Goal: Task Accomplishment & Management: Complete application form

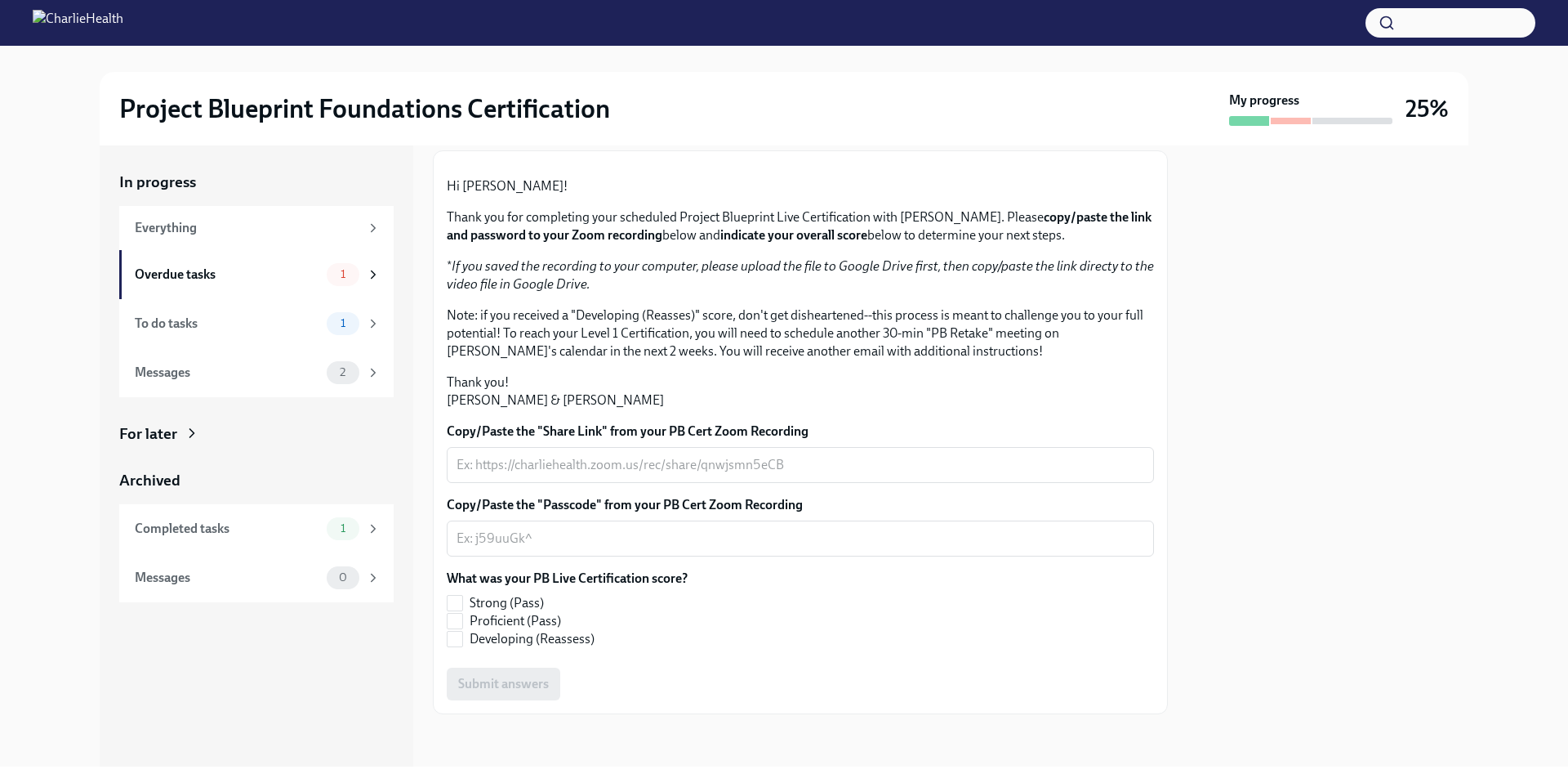
scroll to position [261, 0]
click at [255, 233] on div "Everything" at bounding box center [247, 227] width 225 height 18
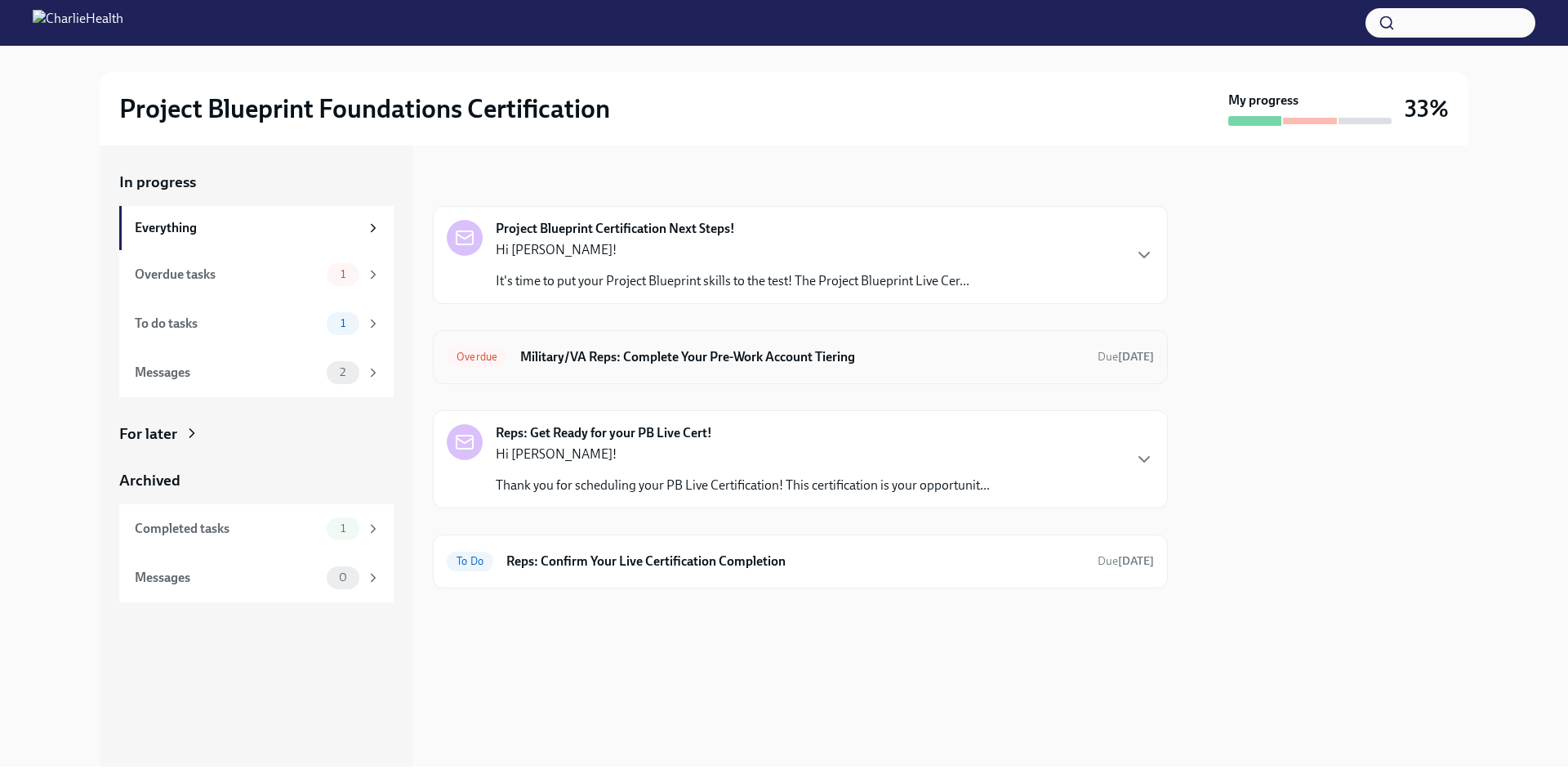
click at [894, 358] on h6 "Military/VA Reps: Complete Your Pre-Work Account Tiering" at bounding box center [802, 357] width 564 height 18
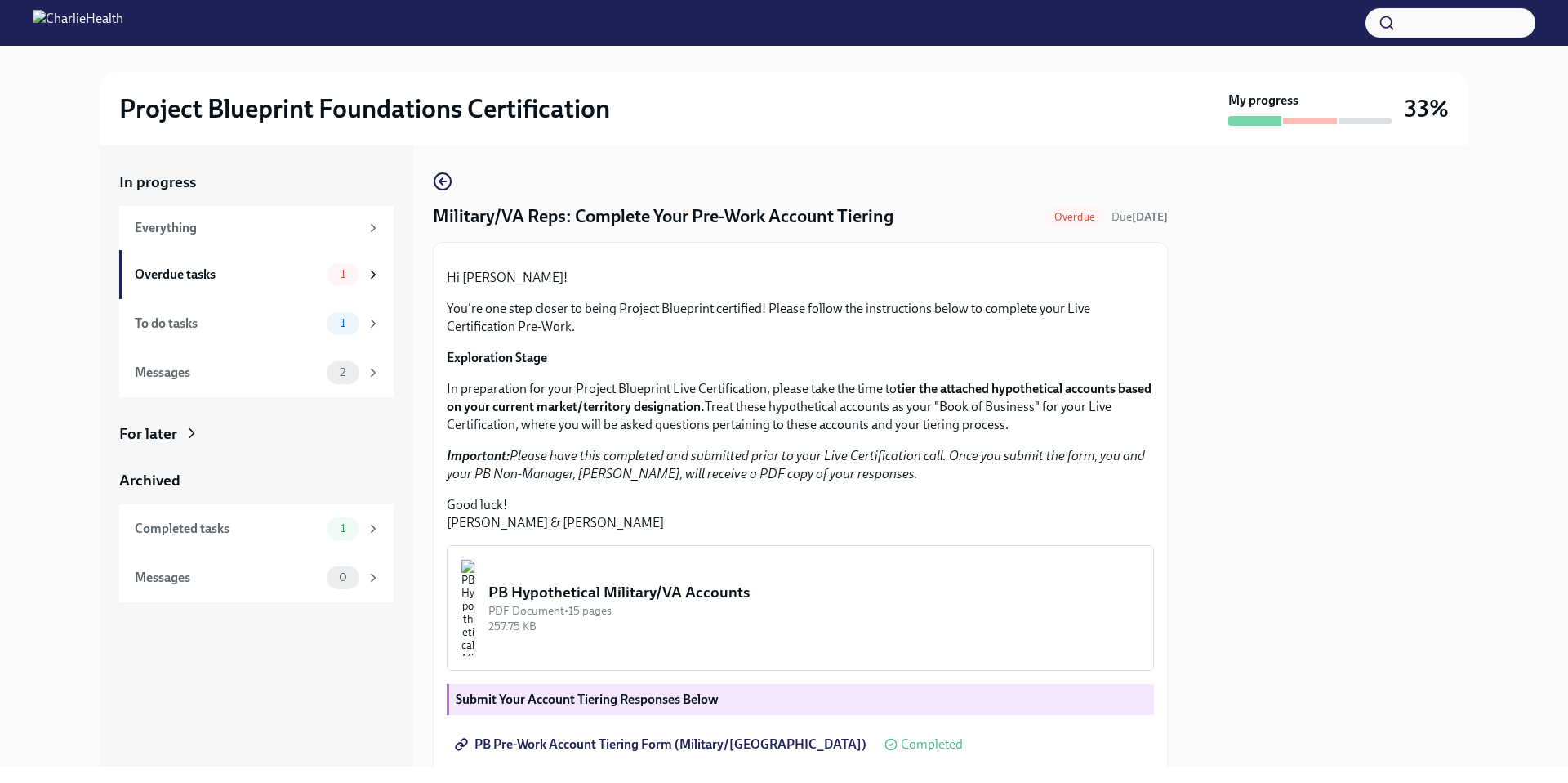
scroll to position [282, 0]
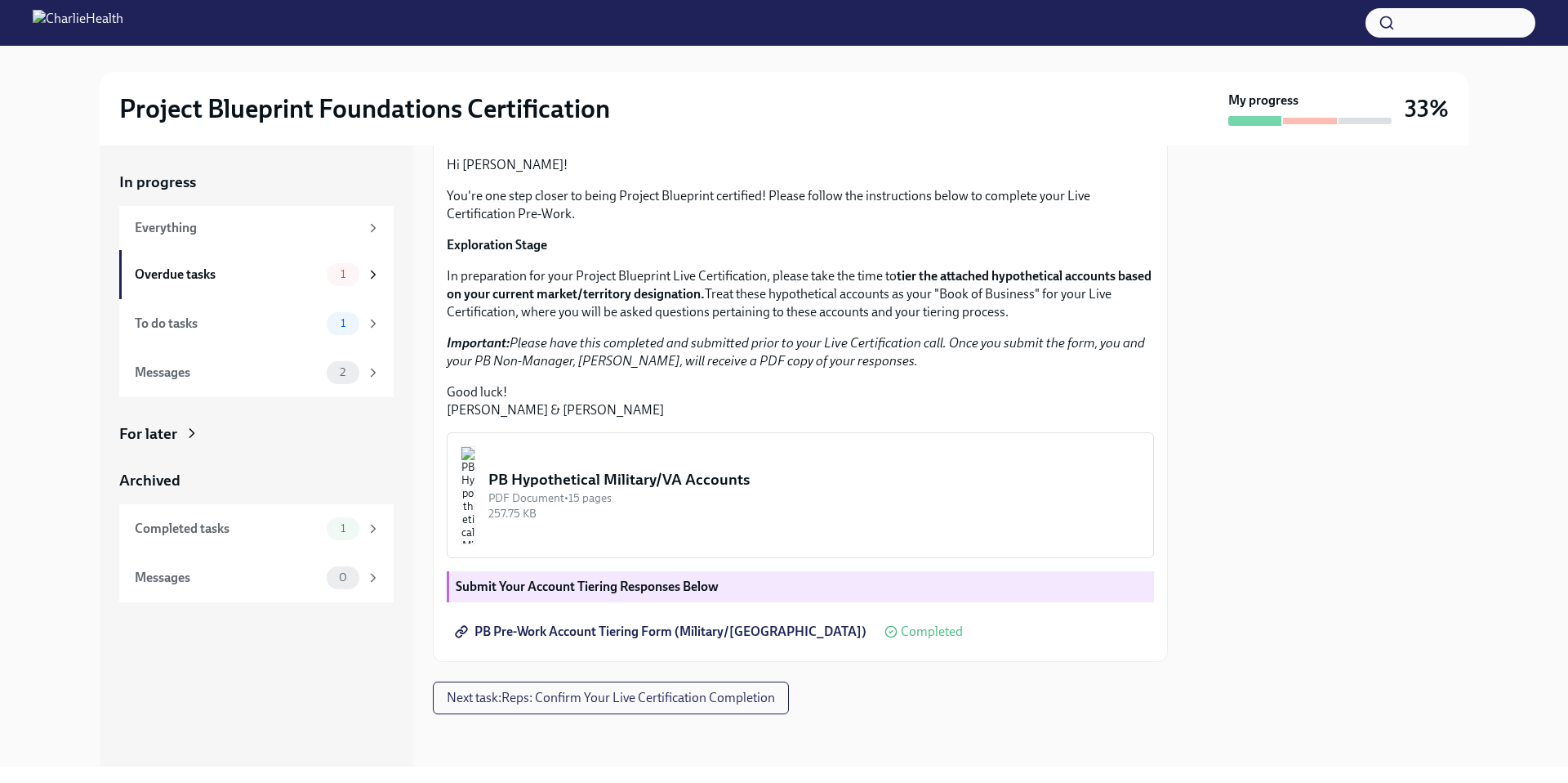
click at [475, 499] on img "button" at bounding box center [467, 495] width 15 height 98
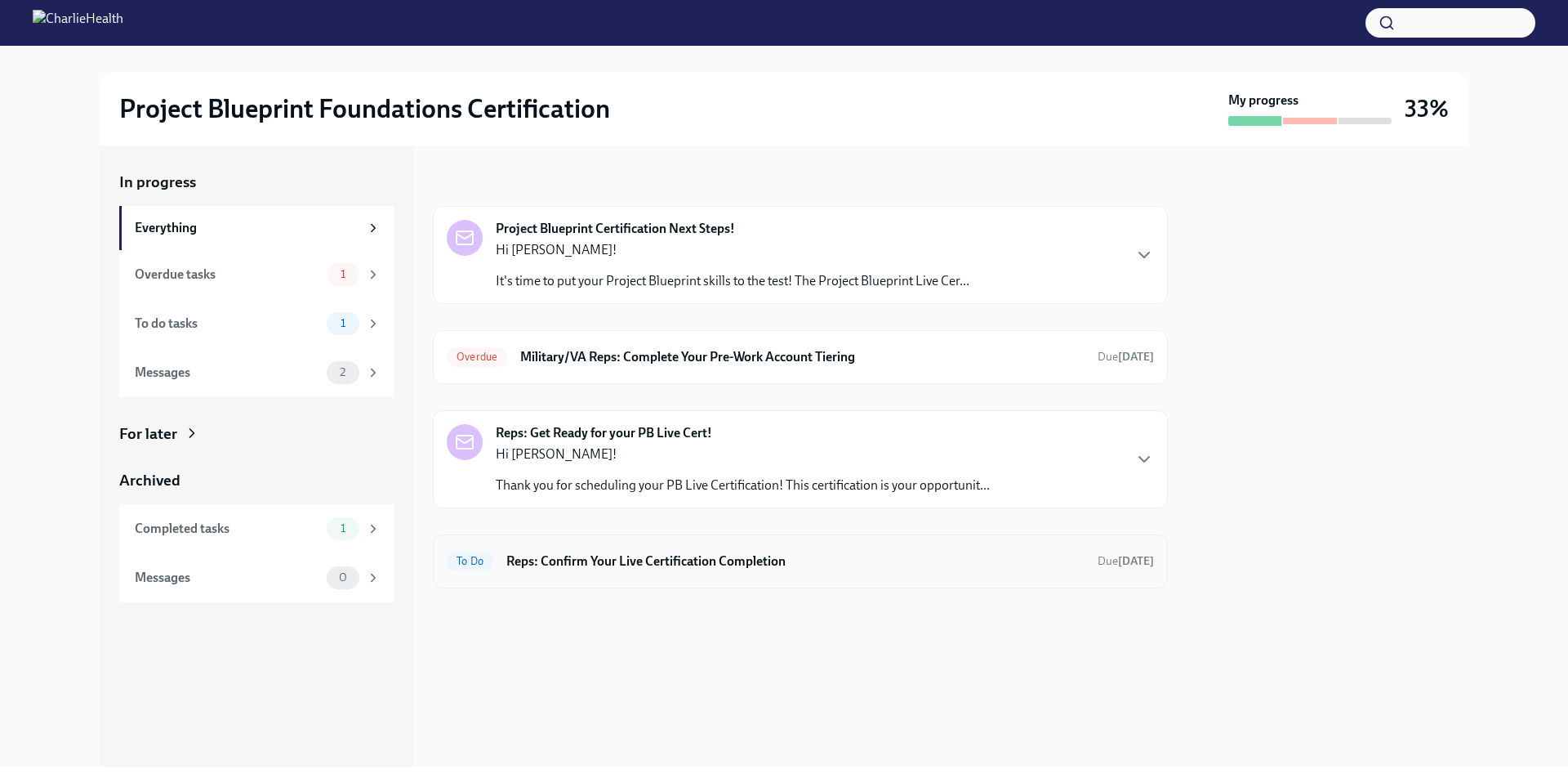
click at [605, 563] on h6 "Reps: Confirm Your Live Certification Completion" at bounding box center [796, 561] width 578 height 18
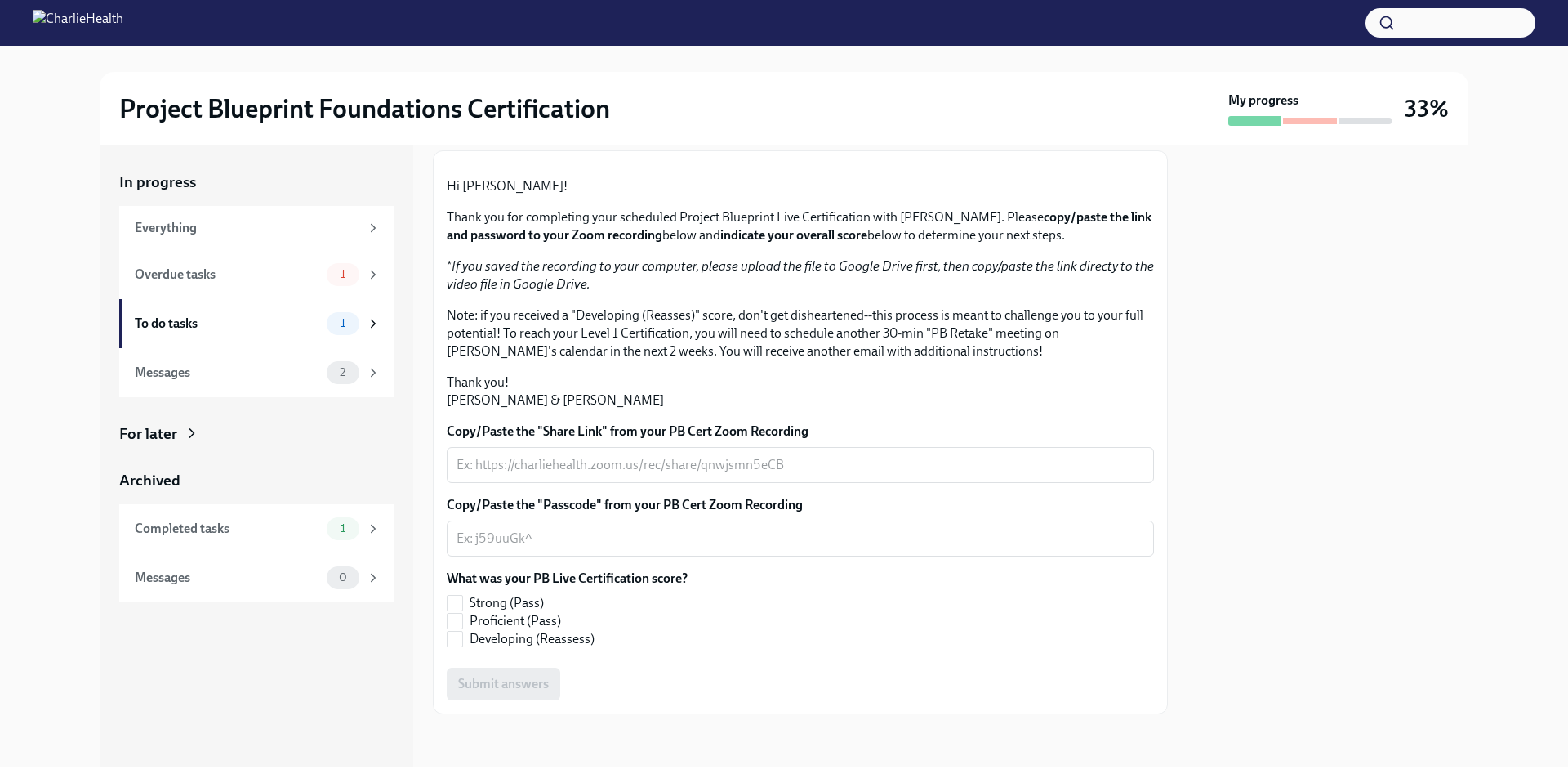
scroll to position [261, 0]
click at [646, 474] on div "x ​" at bounding box center [800, 465] width 707 height 36
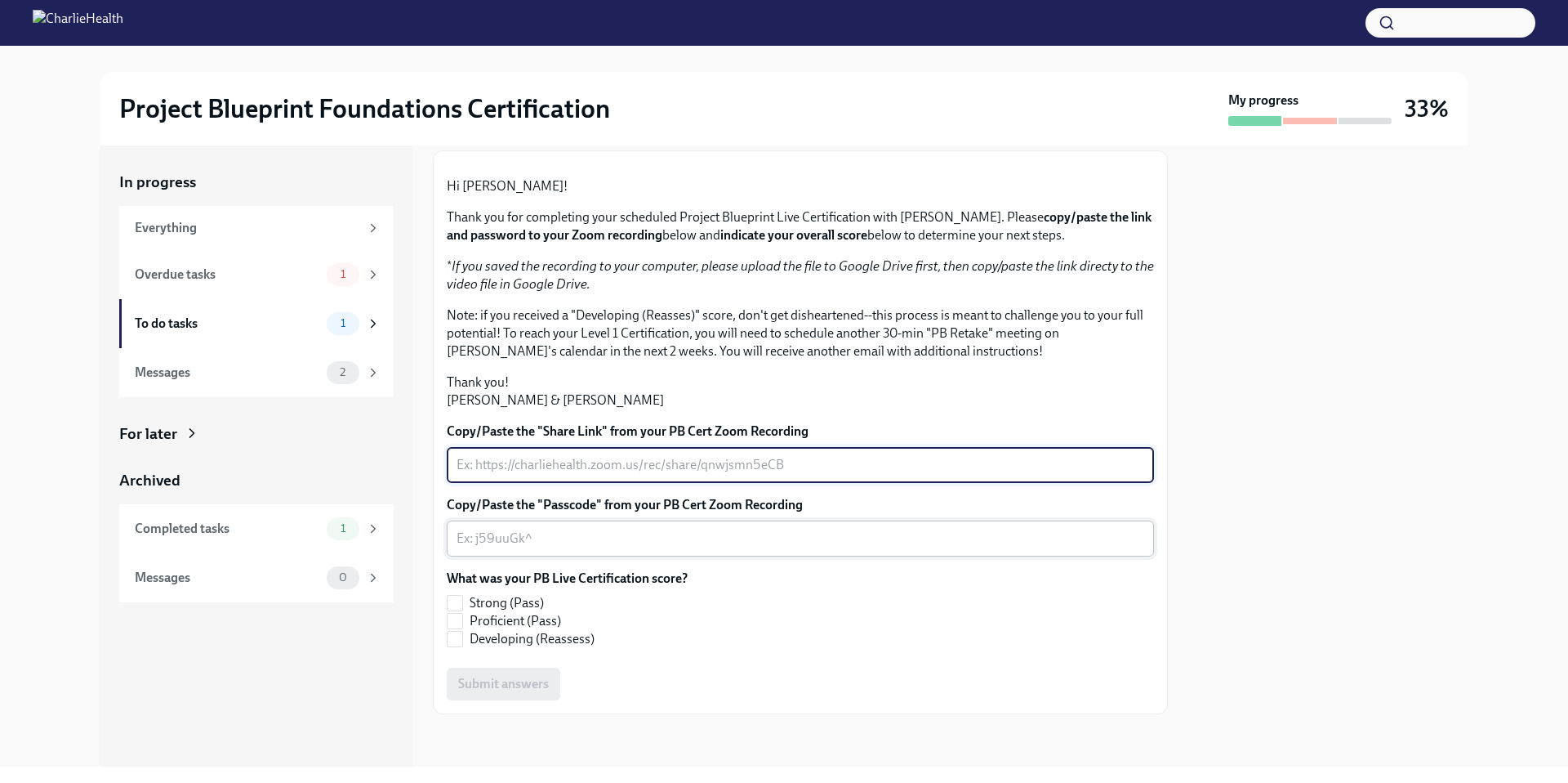
click at [574, 530] on textarea "Copy/Paste the "Passcode" from your PB Cert Zoom Recording" at bounding box center [800, 538] width 688 height 20
click at [570, 467] on textarea "Copy/Paste the "Share Link" from your PB Cert Zoom Recording" at bounding box center [800, 465] width 688 height 20
click at [579, 533] on textarea "Copy/Paste the "Passcode" from your PB Cert Zoom Recording" at bounding box center [800, 538] width 688 height 20
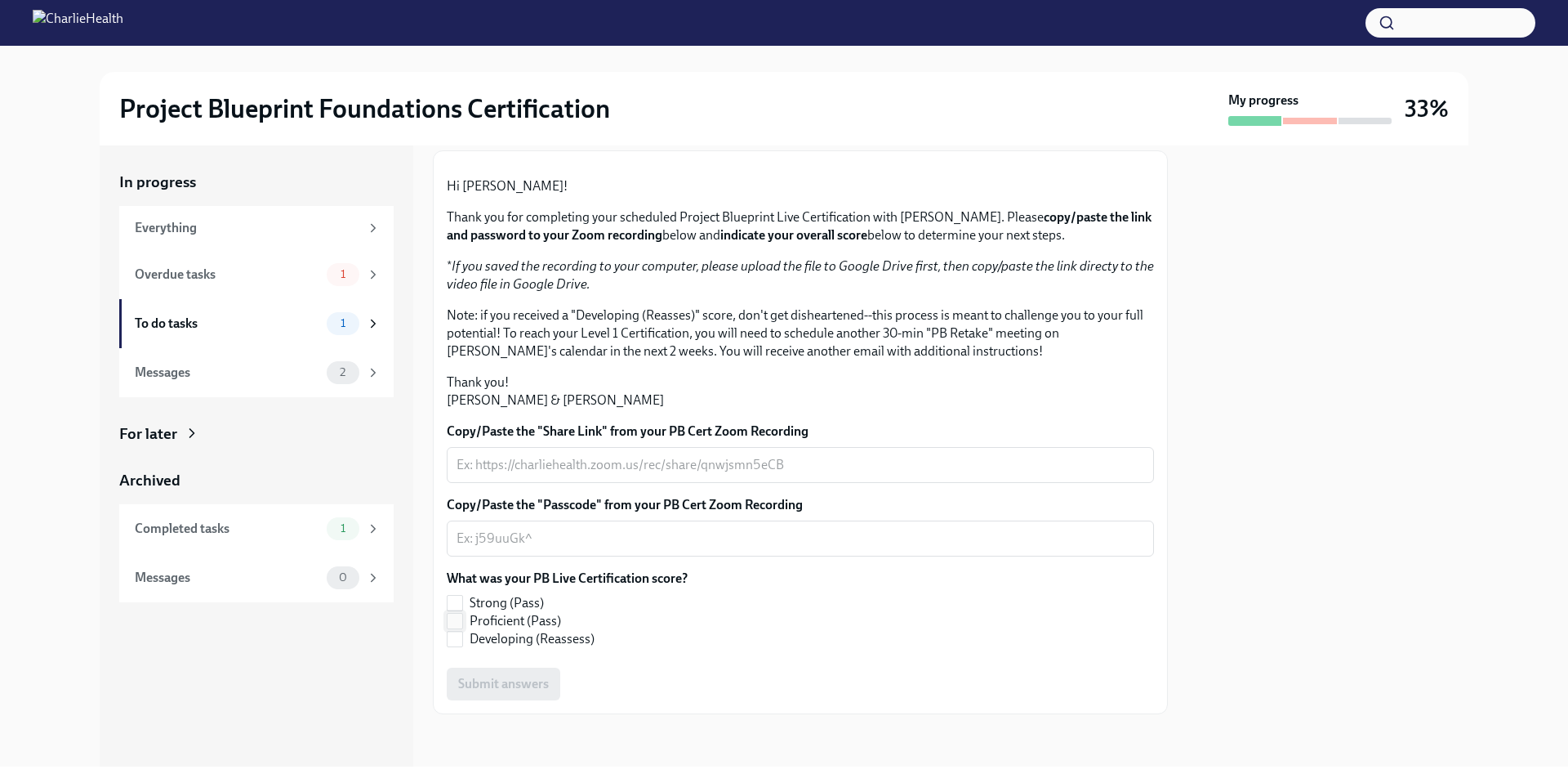
click at [466, 620] on label "Proficient (Pass)" at bounding box center [561, 620] width 228 height 18
click at [462, 620] on input "Proficient (Pass)" at bounding box center [454, 620] width 15 height 15
click at [514, 471] on textarea "Copy/Paste the "Share Link" from your PB Cert Zoom Recording" at bounding box center [800, 465] width 688 height 20
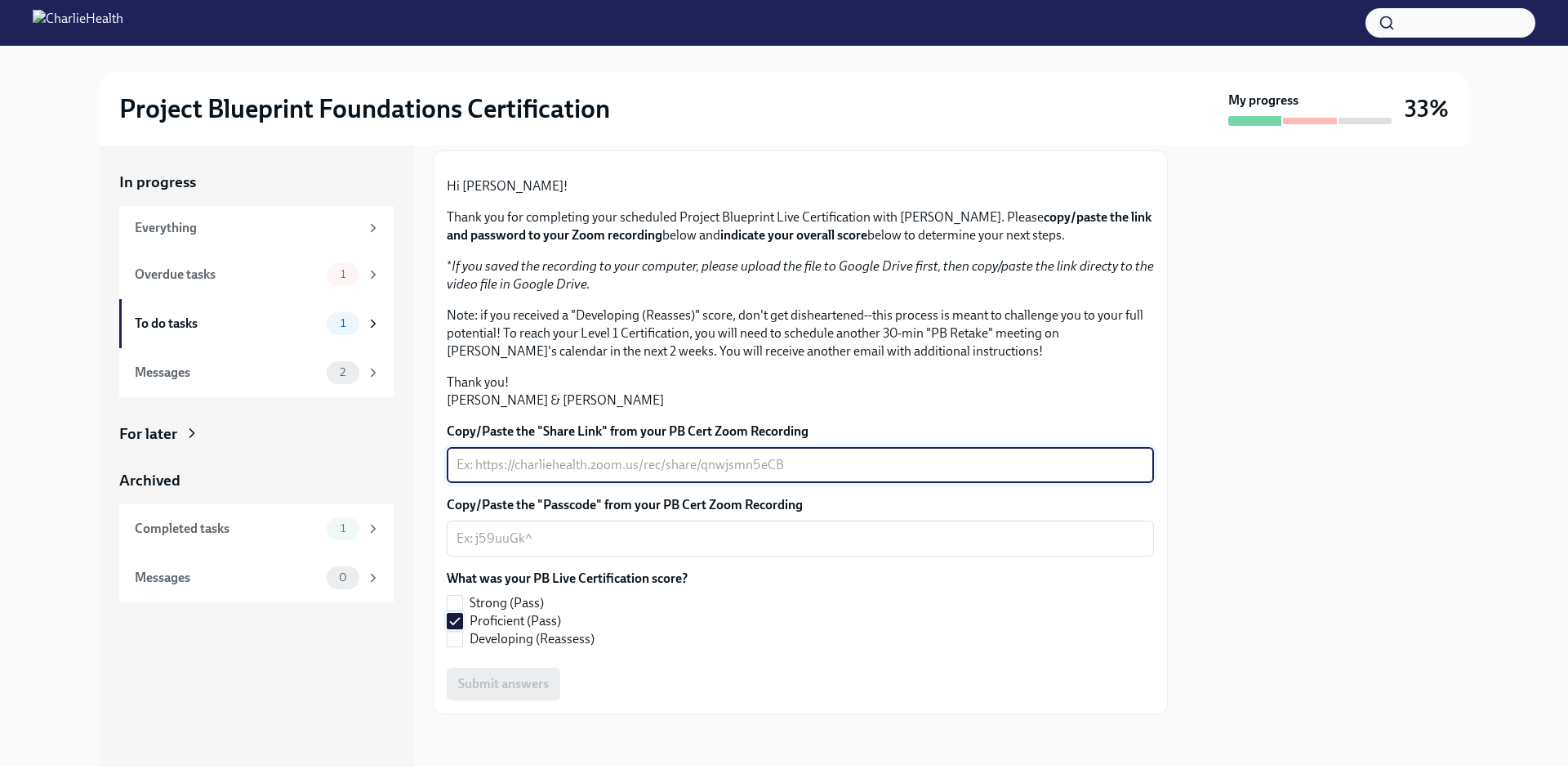
click at [461, 625] on input "Proficient (Pass)" at bounding box center [454, 620] width 15 height 15
checkbox input "false"
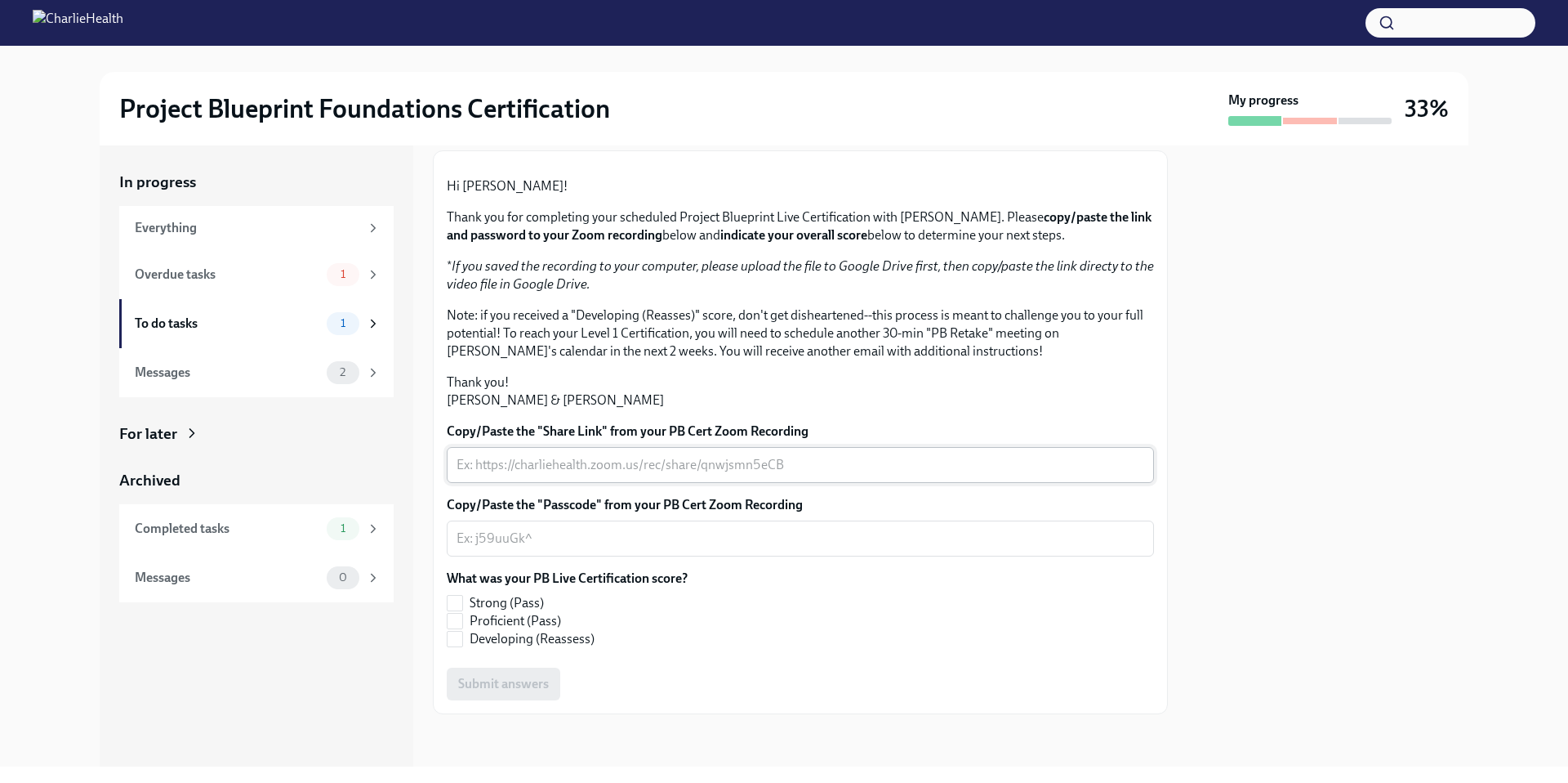
click at [567, 452] on div "x ​" at bounding box center [800, 465] width 707 height 36
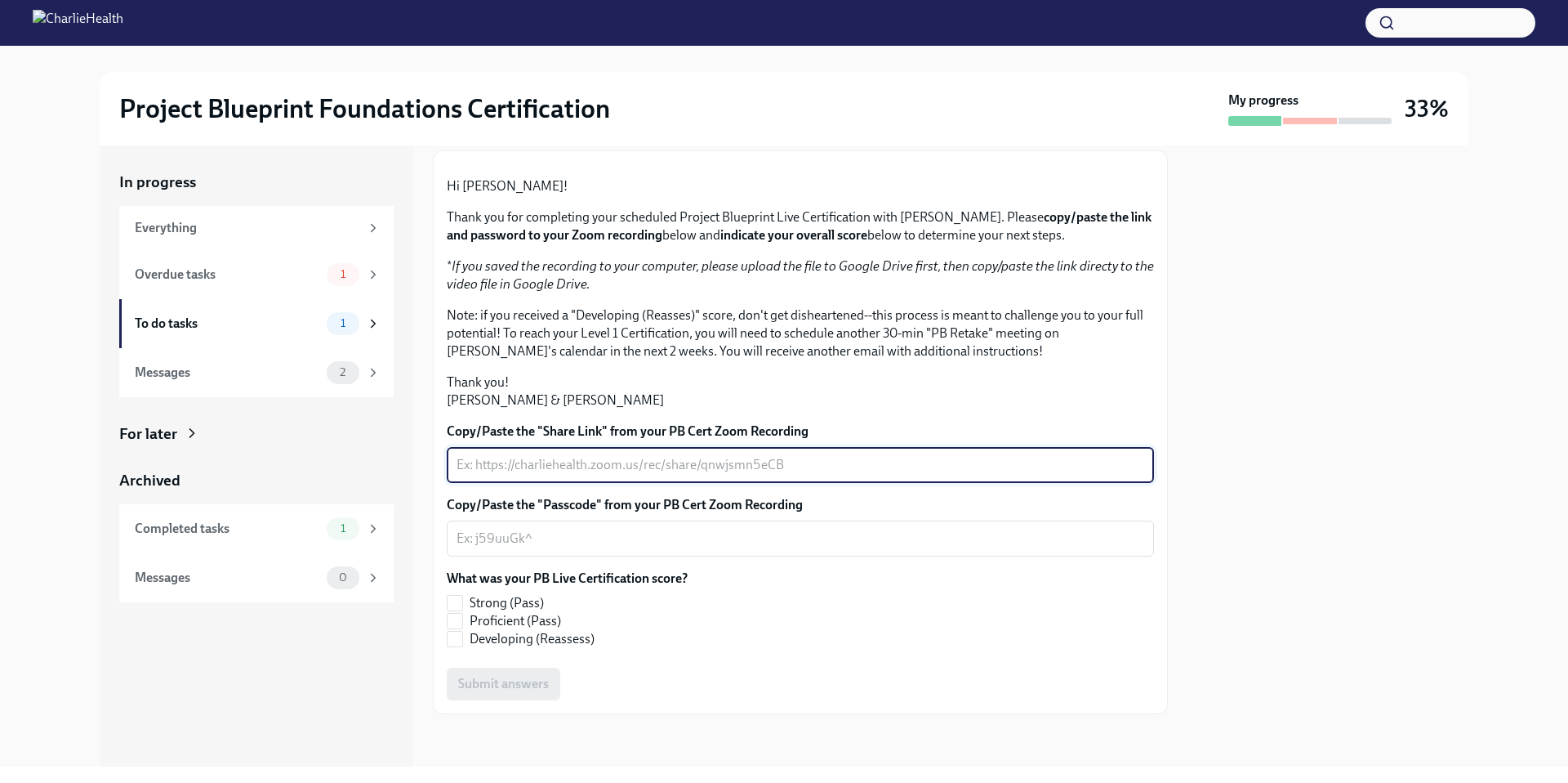
paste textarea "[URL][DOMAIN_NAME]"
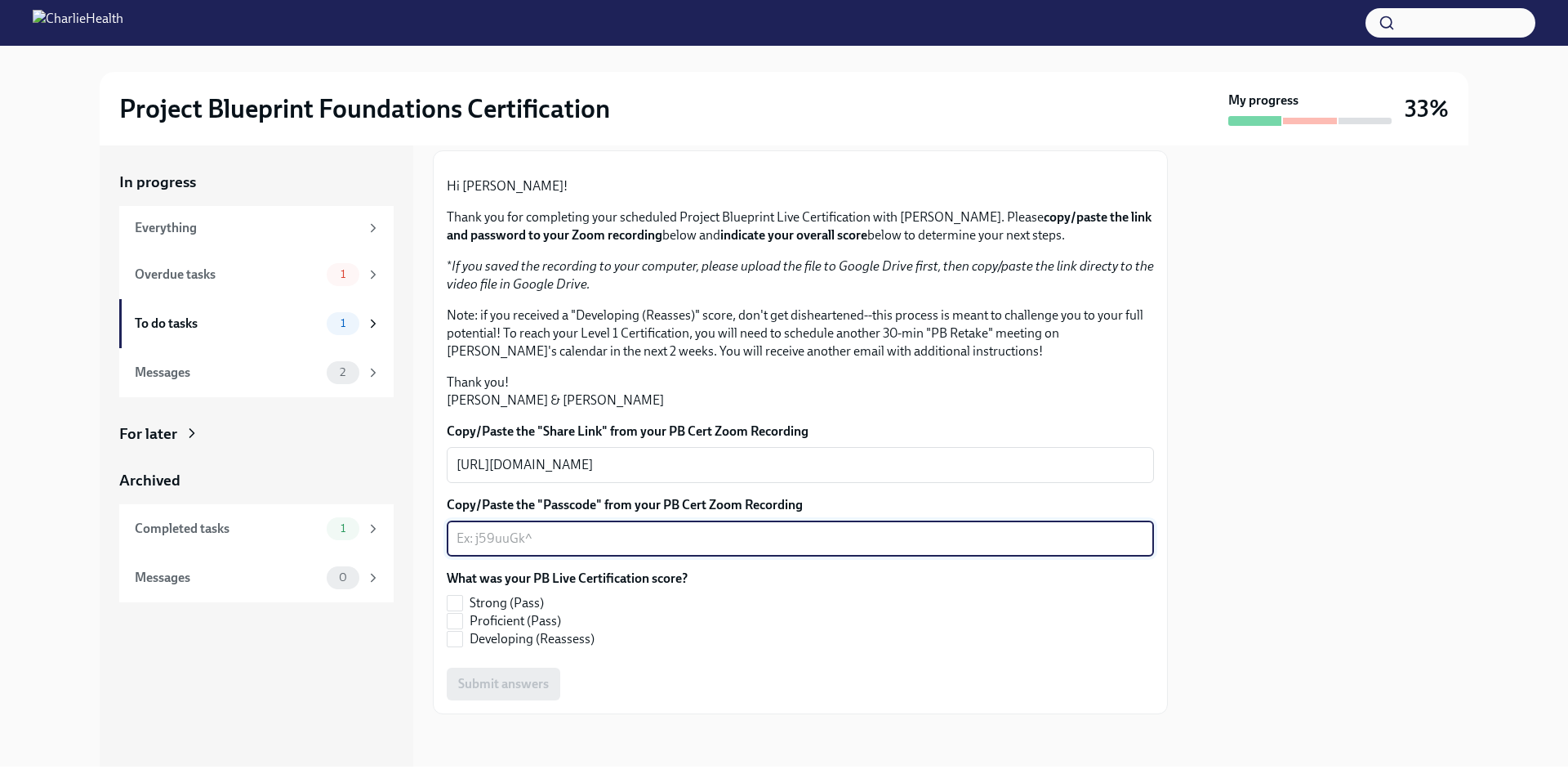
click at [522, 538] on textarea "Copy/Paste the "Passcode" from your PB Cert Zoom Recording" at bounding box center [800, 538] width 688 height 20
click at [508, 534] on textarea "Copy/Paste the "Passcode" from your PB Cert Zoom Recording" at bounding box center [800, 538] width 688 height 20
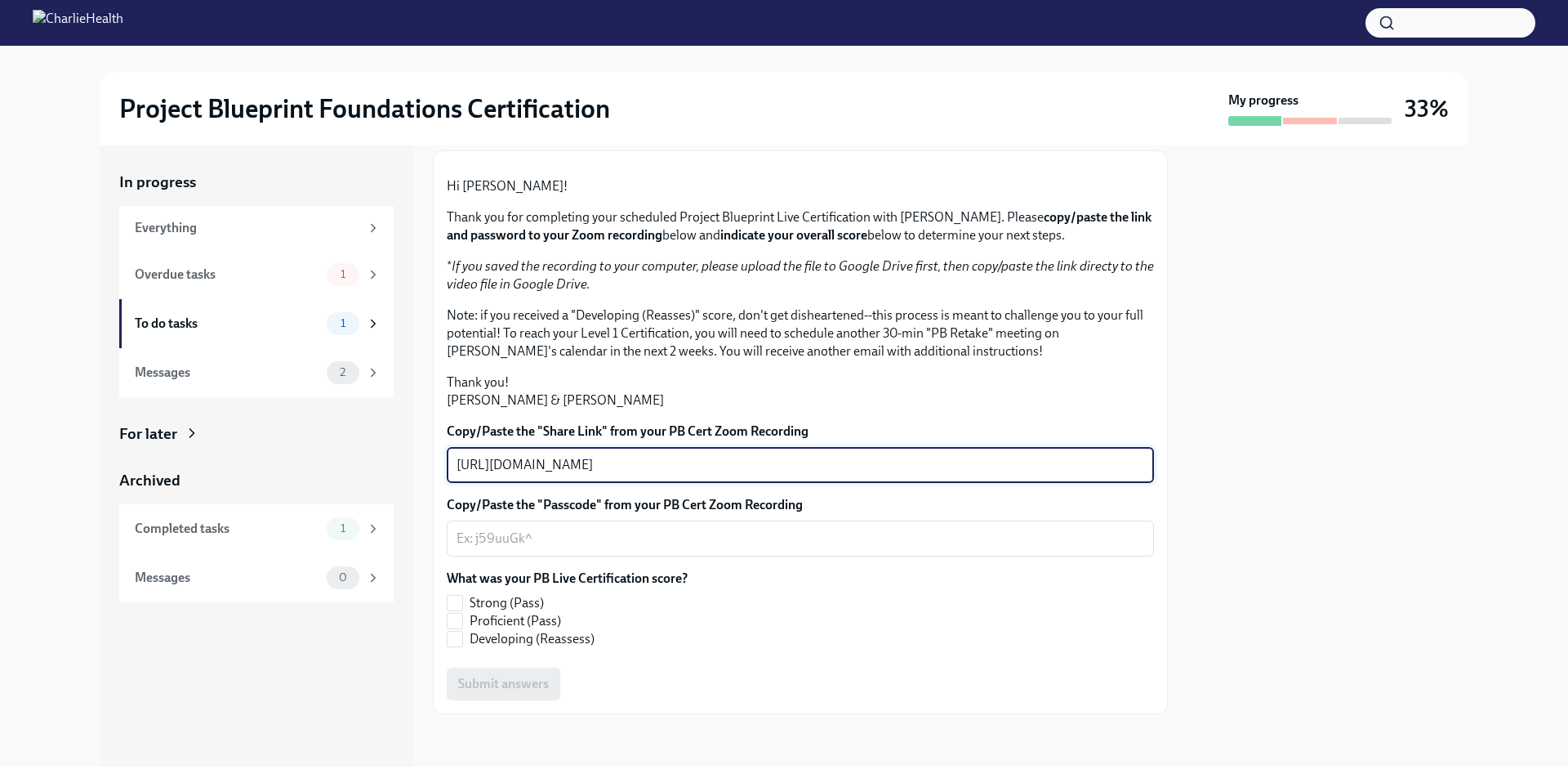
click at [751, 467] on textarea "[URL][DOMAIN_NAME]" at bounding box center [800, 465] width 688 height 20
drag, startPoint x: 751, startPoint y: 467, endPoint x: 504, endPoint y: 446, distance: 247.9
click at [504, 447] on div "[URL][DOMAIN_NAME] x ​" at bounding box center [800, 465] width 707 height 36
paste textarea "rec/share/NzvrcyhjXr4FhbtkRkVu-WDCloQ_4tG2S9nPZg59A1ZVQUGJOQfFaKeivs7PuOz0.jQOe…"
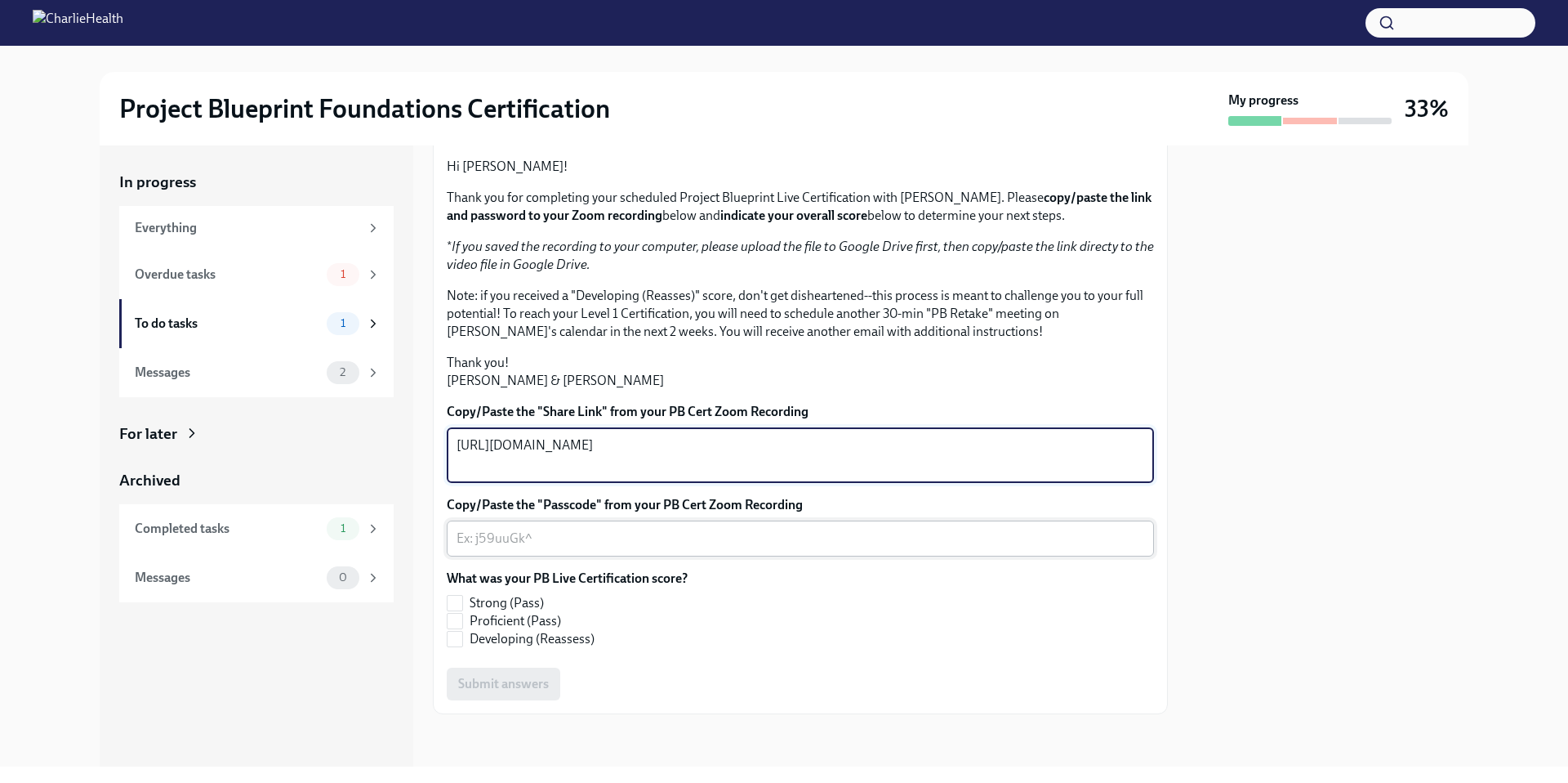
type textarea "[URL][DOMAIN_NAME]"
click at [684, 545] on div "x ​" at bounding box center [800, 539] width 707 height 36
drag, startPoint x: 894, startPoint y: 487, endPoint x: 442, endPoint y: 419, distance: 457.1
click at [442, 419] on div "Hi [PERSON_NAME]! Thank you for completing your scheduled Project Blueprint Liv…" at bounding box center [800, 422] width 735 height 583
click at [531, 548] on textarea "Copy/Paste the "Passcode" from your PB Cert Zoom Recording" at bounding box center [800, 538] width 688 height 20
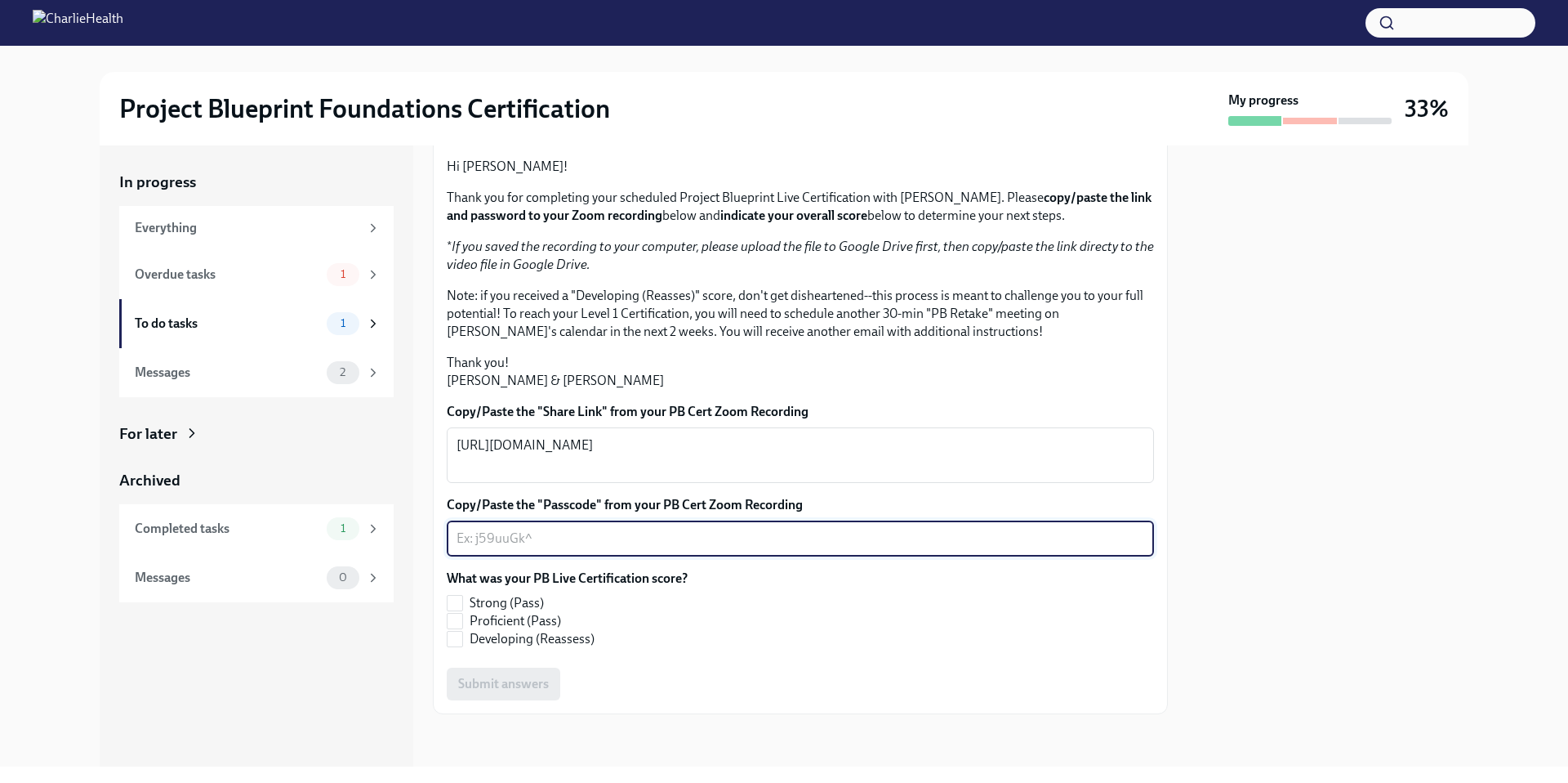
paste textarea "u#$S@sf3"
type textarea "u#$S@sf3"
click at [502, 629] on span "Proficient (Pass)" at bounding box center [515, 620] width 92 height 18
click at [462, 629] on input "Proficient (Pass)" at bounding box center [454, 620] width 15 height 15
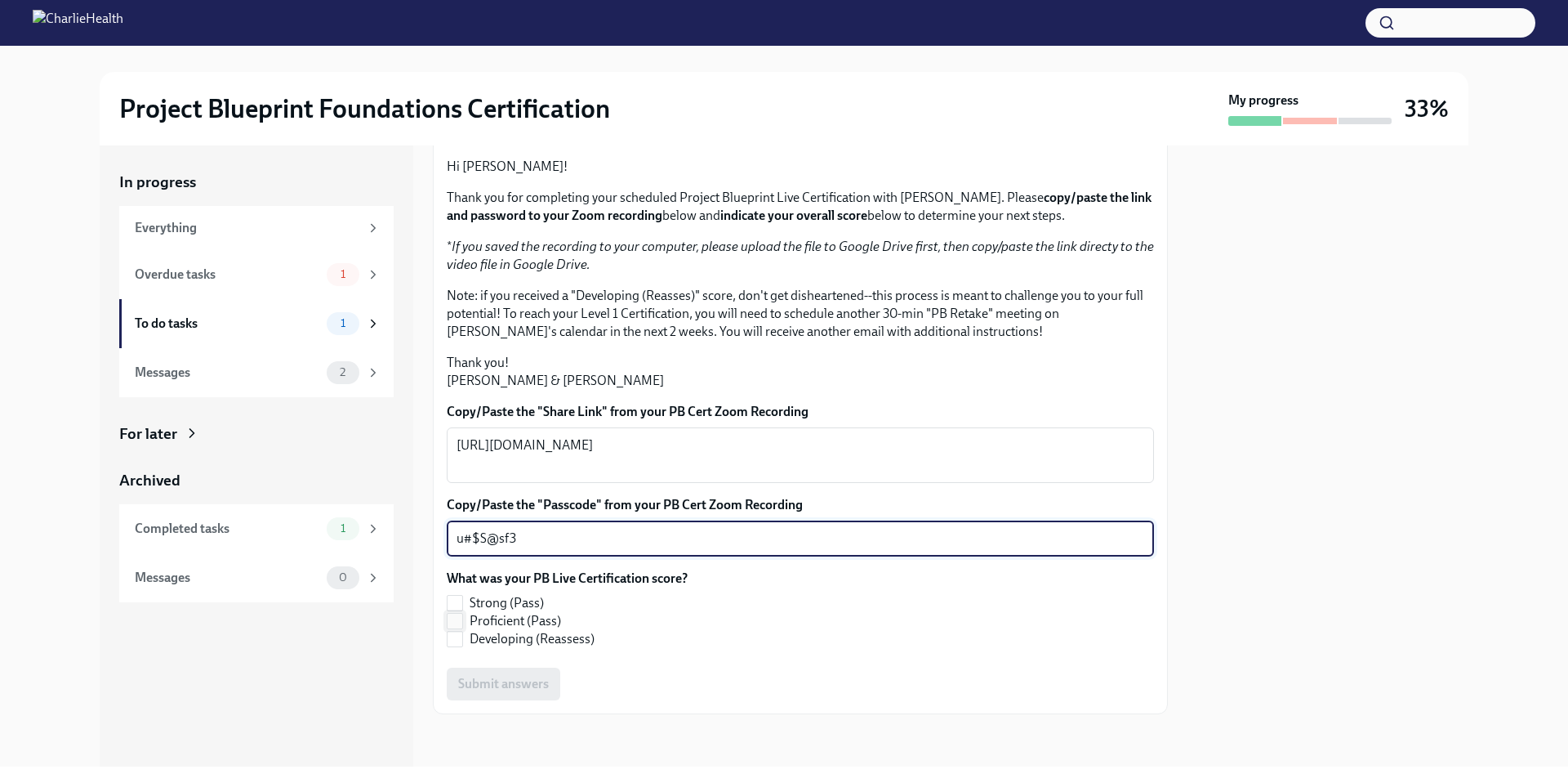
checkbox input "true"
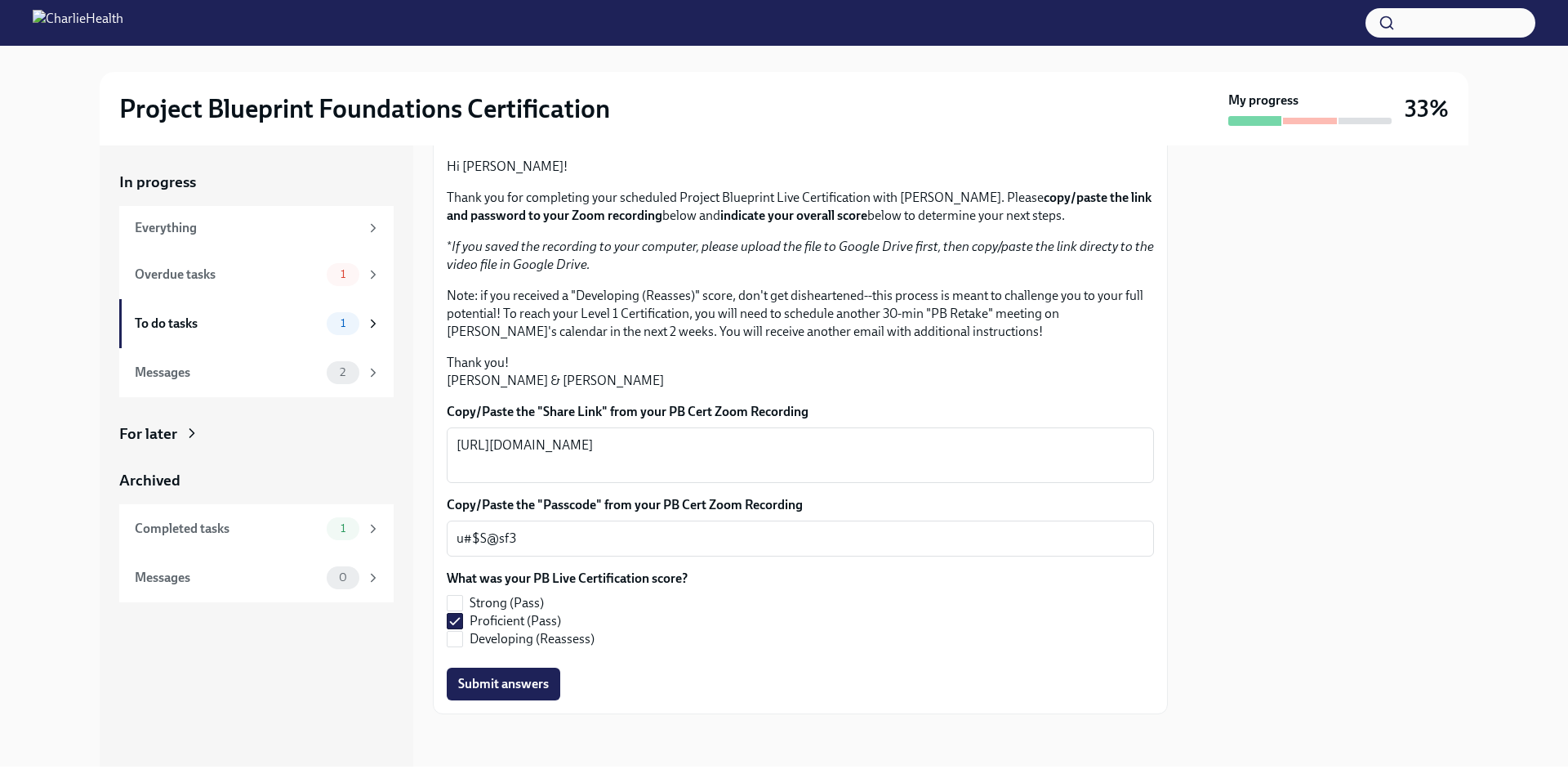
click at [374, 693] on div "In progress Everything Overdue tasks 1 To do tasks 1 Messages 2 For later Archi…" at bounding box center [256, 456] width 314 height 621
click at [514, 686] on span "Submit answers" at bounding box center [503, 684] width 91 height 16
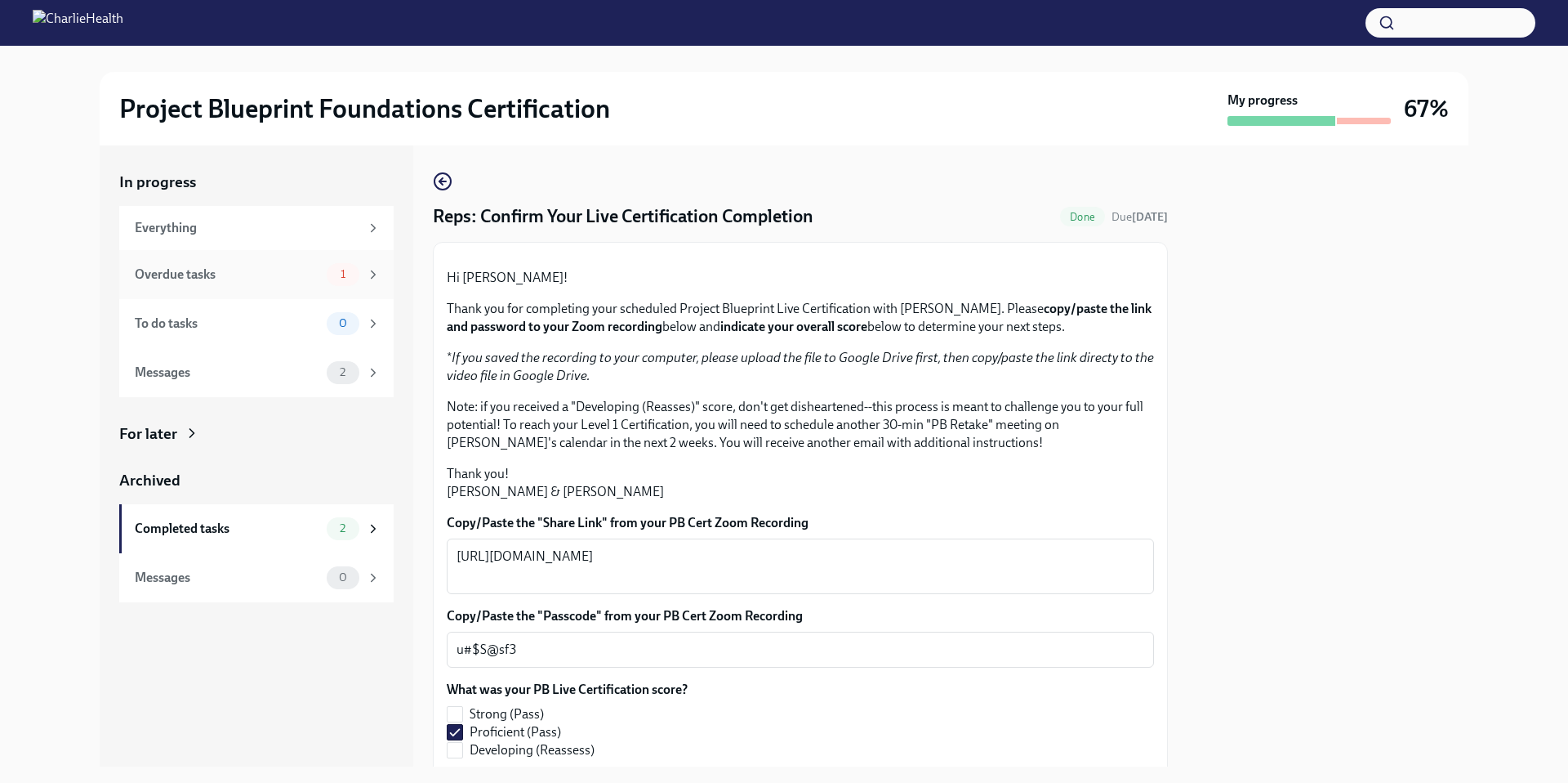
click at [235, 276] on div "Overdue tasks" at bounding box center [227, 274] width 185 height 18
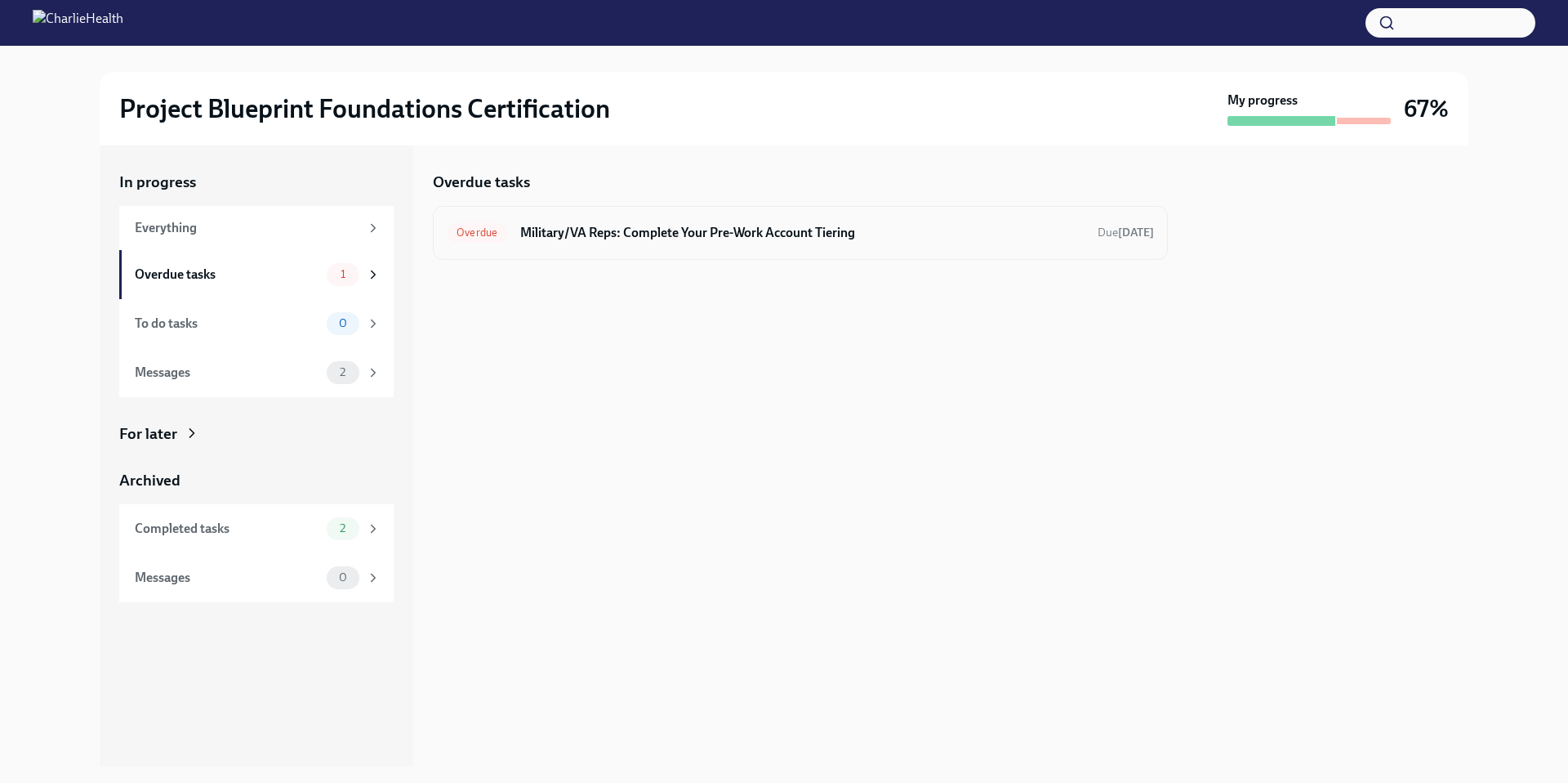
click at [492, 230] on span "Overdue" at bounding box center [477, 232] width 60 height 12
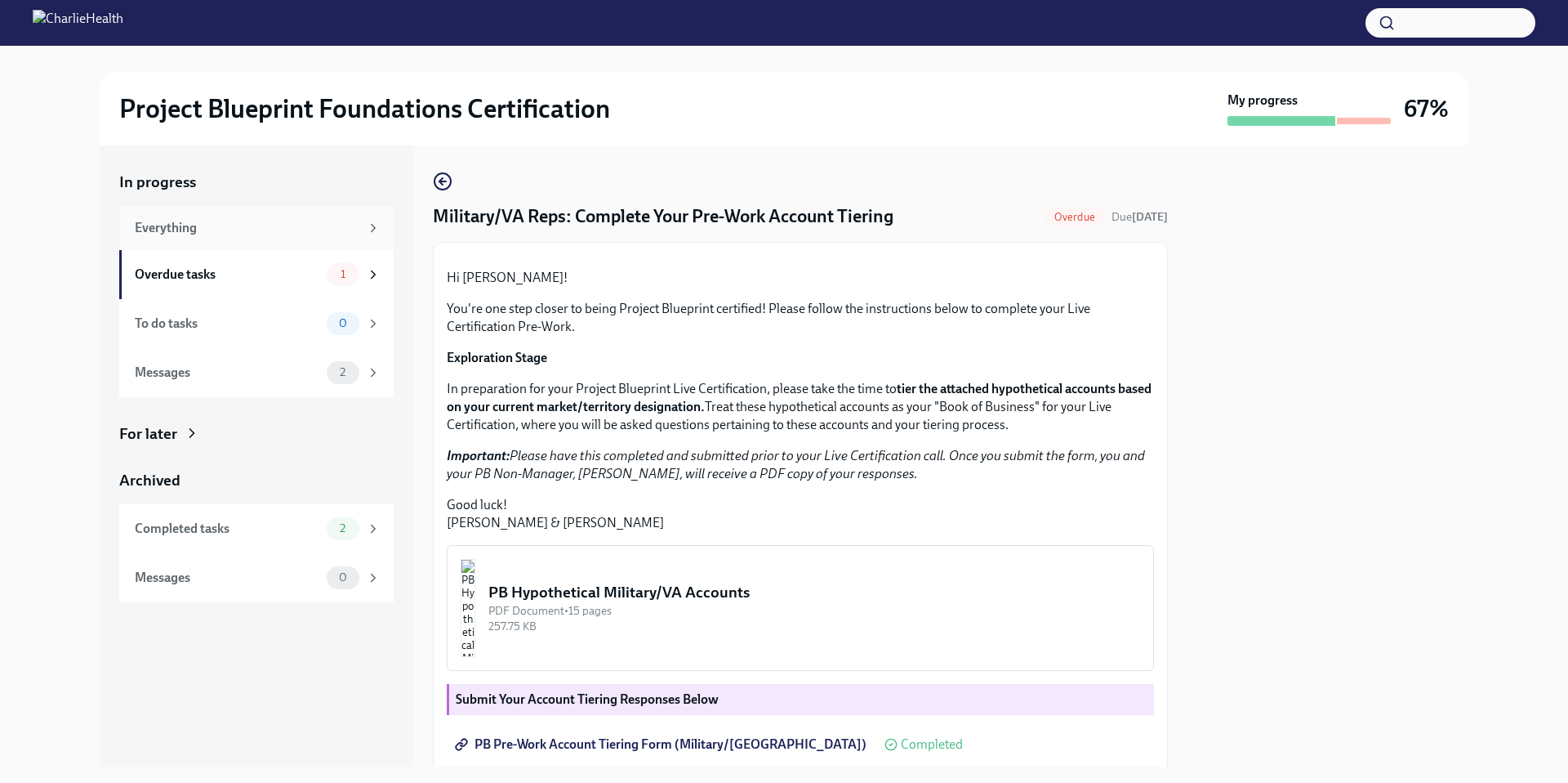
click at [216, 230] on div "Everything" at bounding box center [247, 227] width 225 height 18
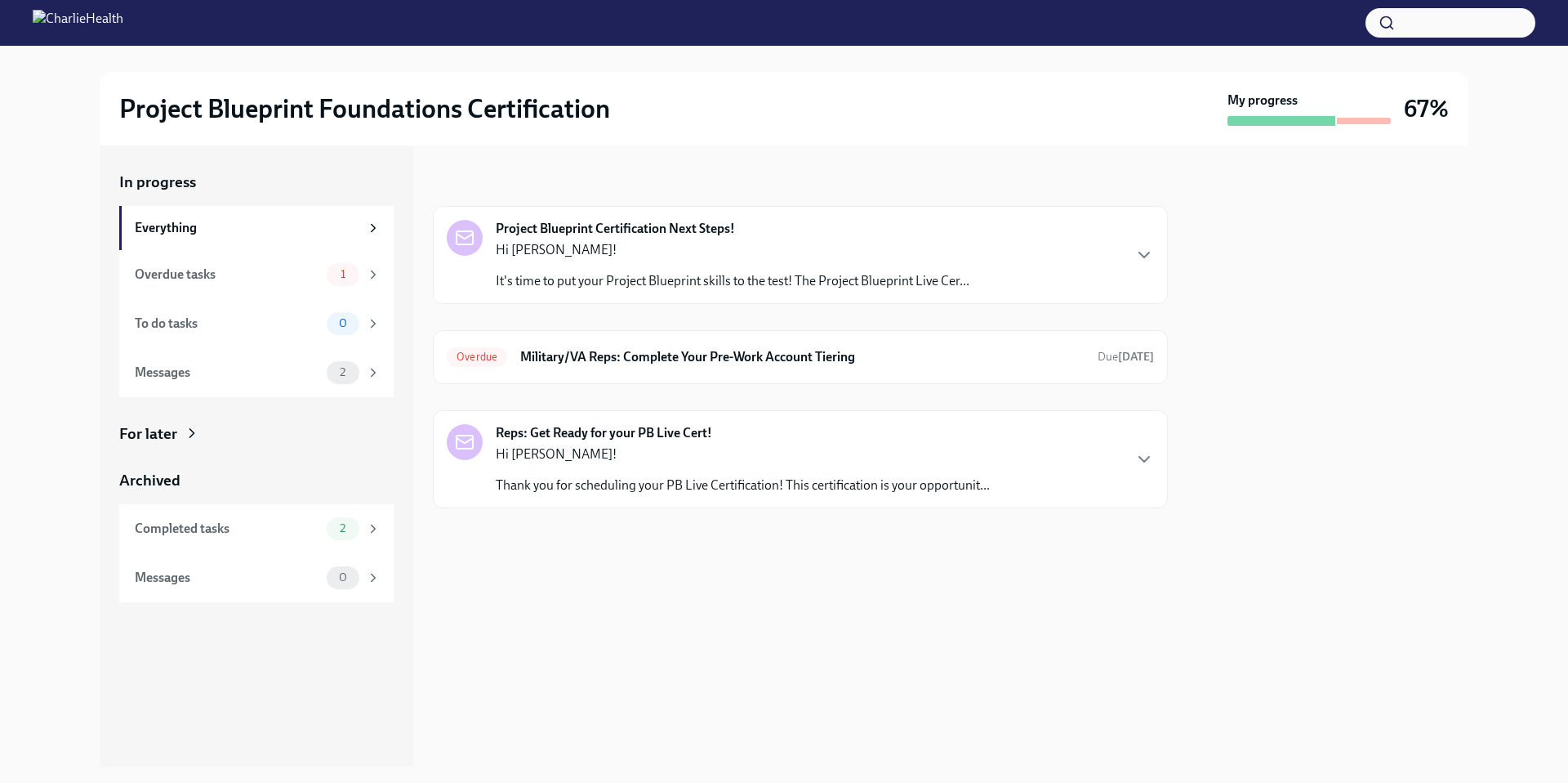
click at [324, 111] on h2 "Project Blueprint Foundations Certification" at bounding box center [364, 109] width 490 height 33
drag, startPoint x: 671, startPoint y: 113, endPoint x: 693, endPoint y: 114, distance: 22.0
click at [681, 114] on div "Project Blueprint Foundations Certification" at bounding box center [670, 109] width 1102 height 33
